Goal: Transaction & Acquisition: Purchase product/service

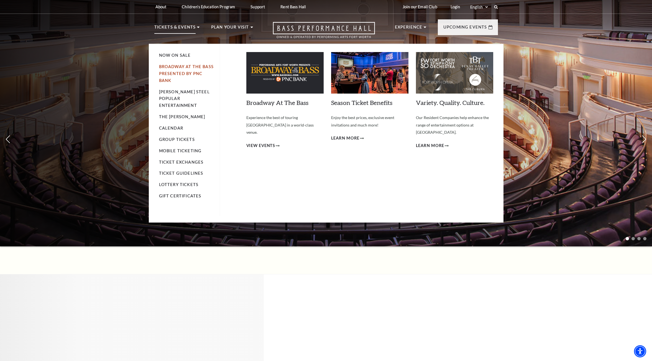
click at [177, 73] on link "Broadway At The Bass presented by PNC Bank" at bounding box center [186, 73] width 55 height 19
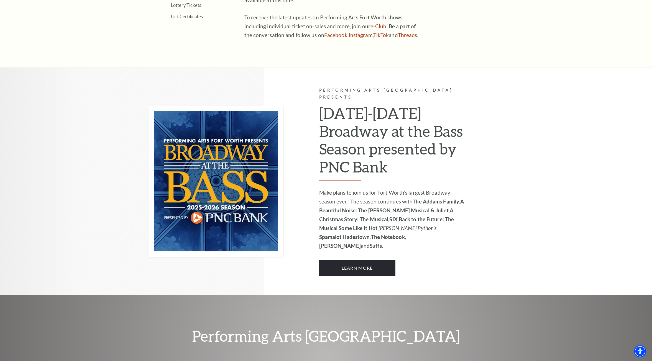
scroll to position [332, 0]
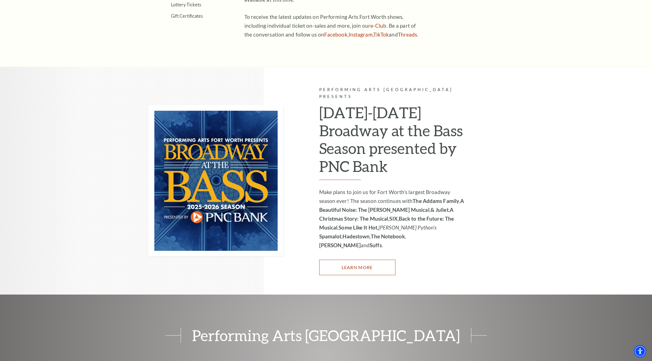
click at [347, 260] on link "Learn More" at bounding box center [357, 268] width 76 height 16
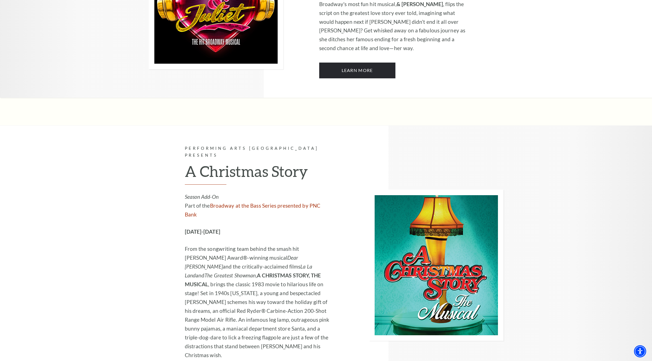
scroll to position [1440, 0]
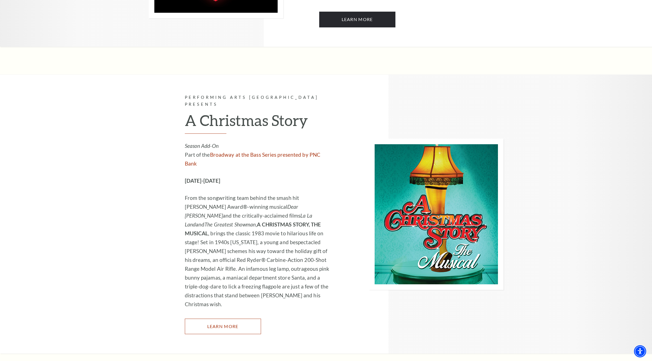
click at [228, 319] on link "Learn More" at bounding box center [223, 327] width 76 height 16
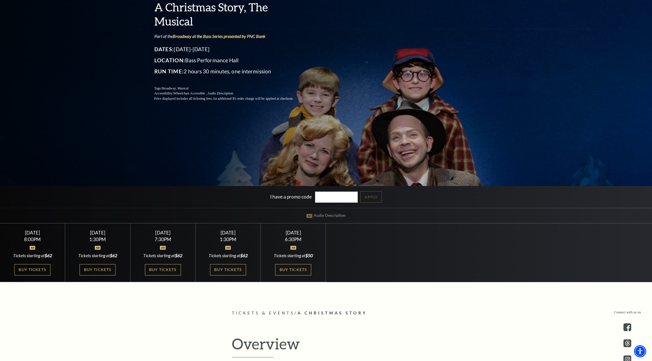
scroll to position [111, 0]
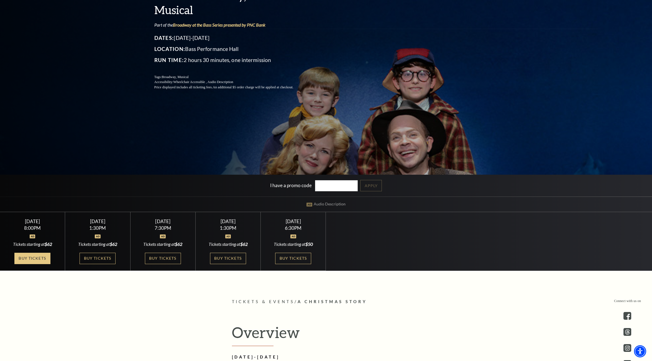
click at [37, 258] on link "Buy Tickets" at bounding box center [32, 258] width 36 height 11
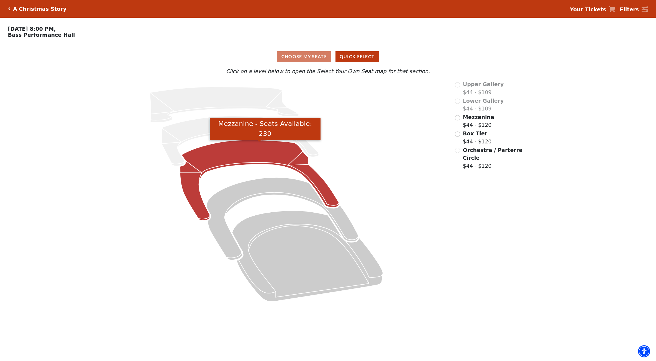
click at [259, 158] on icon "Mezzanine - Seats Available: 230" at bounding box center [259, 180] width 159 height 81
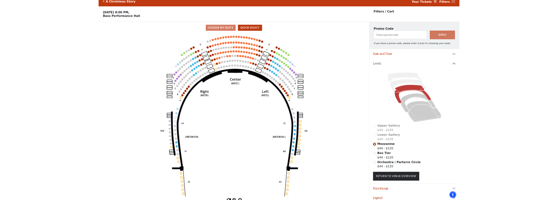
scroll to position [14, 0]
